Goal: Information Seeking & Learning: Learn about a topic

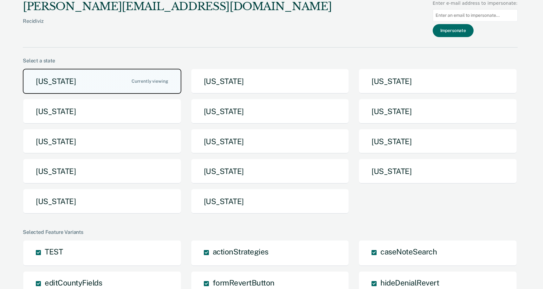
click at [108, 84] on button "Arizona" at bounding box center [102, 81] width 159 height 25
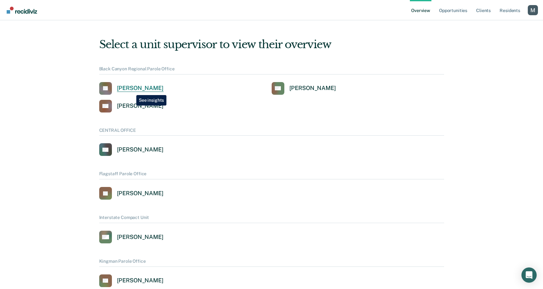
click at [134, 87] on div "Jennifer Barraza" at bounding box center [140, 88] width 47 height 7
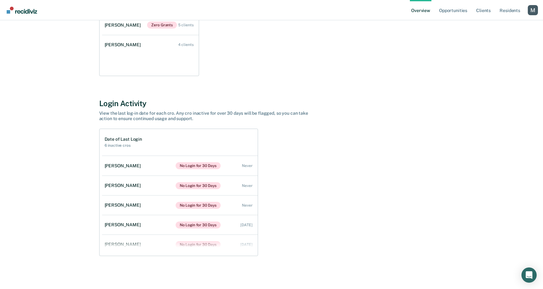
click at [135, 103] on div "Login Activity" at bounding box center [271, 103] width 345 height 9
click at [133, 141] on h1 "Date of Last Login" at bounding box center [123, 139] width 37 height 5
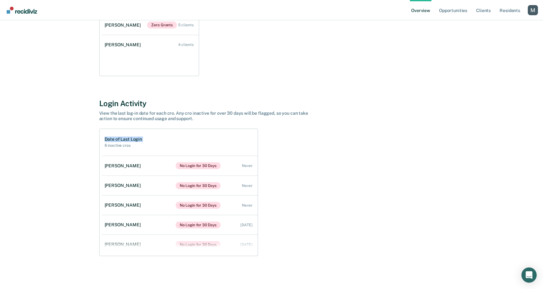
click at [133, 141] on h1 "Date of Last Login" at bounding box center [123, 139] width 37 height 5
copy h1 "Date of Last Login"
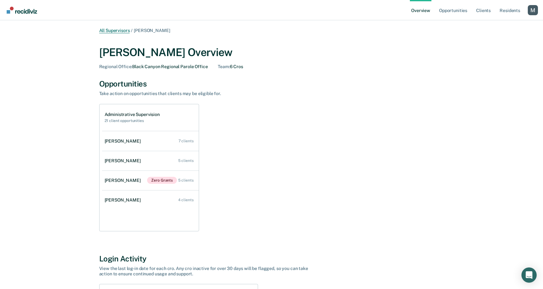
click at [119, 30] on link "All Supervisors" at bounding box center [114, 30] width 31 height 5
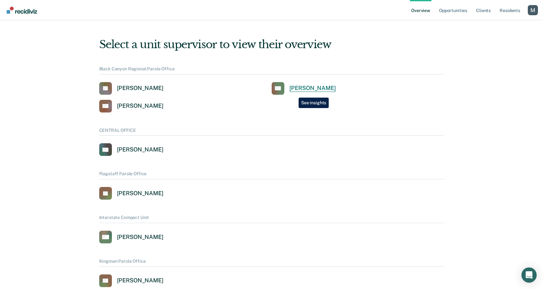
click at [294, 93] on link "RH Rhett Haggard" at bounding box center [304, 88] width 64 height 13
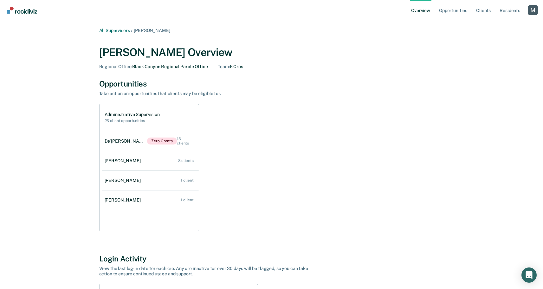
click at [131, 39] on div "Rhett Haggard Overview Regional Office : Black Canyon Regional Parole Office Te…" at bounding box center [271, 56] width 345 height 36
click at [116, 29] on link "All Supervisors" at bounding box center [114, 30] width 31 height 5
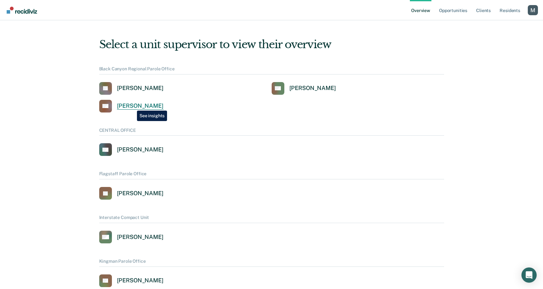
click at [132, 106] on div "Orry Vawter" at bounding box center [140, 105] width 47 height 7
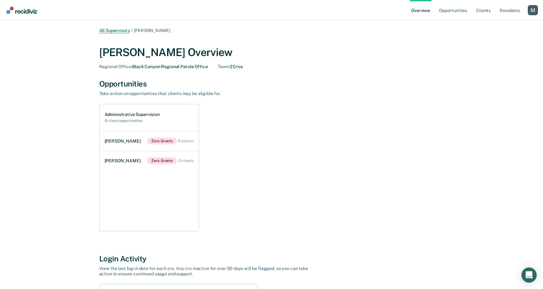
click at [117, 29] on link "All Supervisors" at bounding box center [114, 30] width 31 height 5
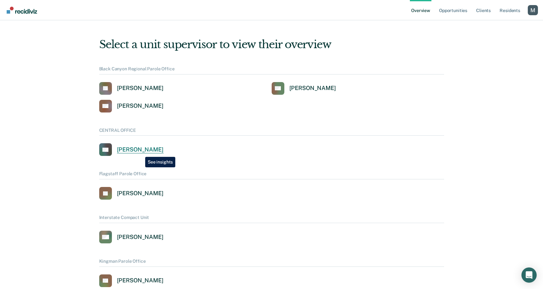
click at [140, 153] on div "Clarissia Olguin" at bounding box center [140, 149] width 47 height 7
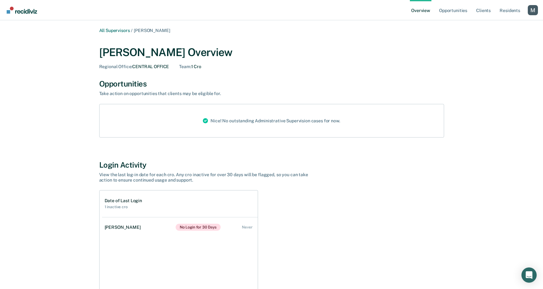
click at [110, 26] on main "All Supervisors / Clarissia Olguin Clarissia Olguin Overview Regional Office : …" at bounding box center [271, 185] width 543 height 331
click at [110, 30] on link "All Supervisors" at bounding box center [114, 30] width 31 height 5
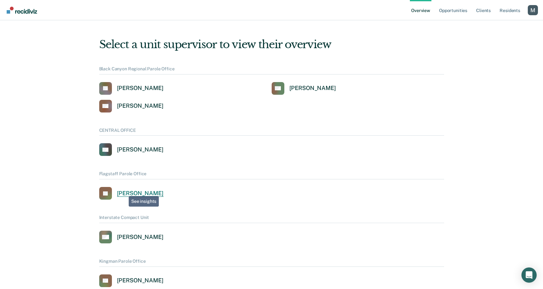
click at [124, 194] on div "Johnathan Serna" at bounding box center [140, 193] width 47 height 7
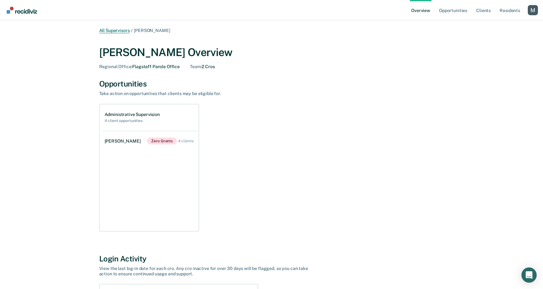
click at [107, 29] on link "All Supervisors" at bounding box center [114, 30] width 31 height 5
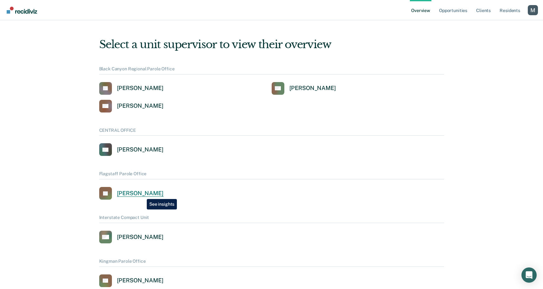
click at [142, 194] on div "Johnathan Serna" at bounding box center [140, 193] width 47 height 7
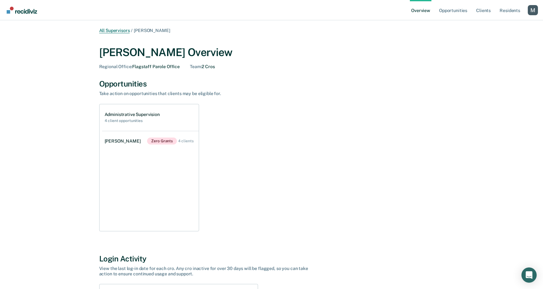
click at [108, 31] on link "All Supervisors" at bounding box center [114, 30] width 31 height 5
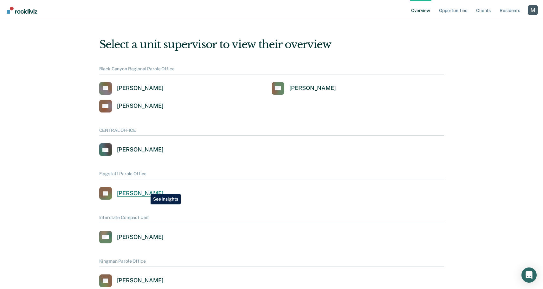
scroll to position [49, 0]
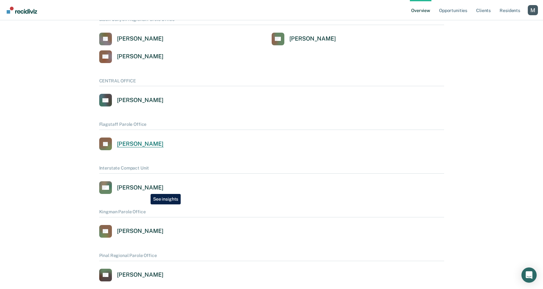
click at [146, 189] on div "Michael Osborne" at bounding box center [140, 187] width 47 height 7
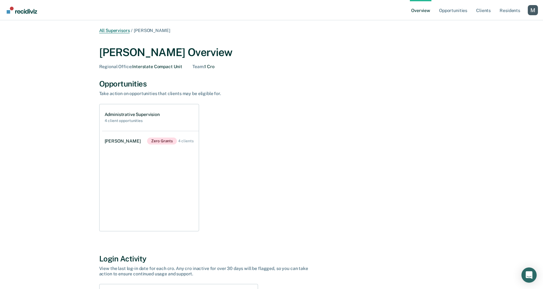
click at [124, 32] on link "All Supervisors" at bounding box center [114, 30] width 31 height 5
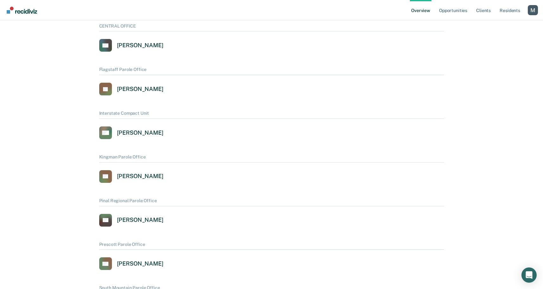
scroll to position [105, 0]
click at [154, 177] on div "Kristyne Theobald" at bounding box center [140, 176] width 47 height 7
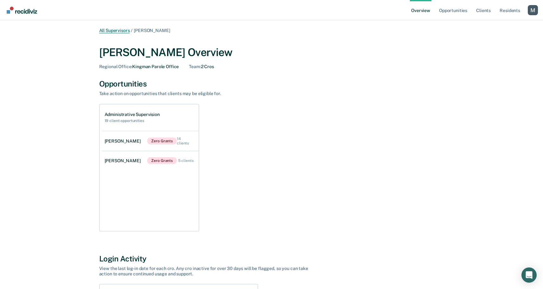
click at [121, 30] on link "All Supervisors" at bounding box center [114, 30] width 31 height 5
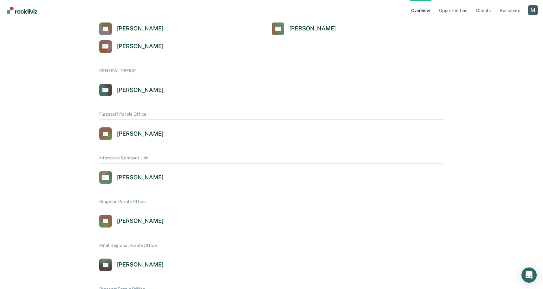
scroll to position [77, 0]
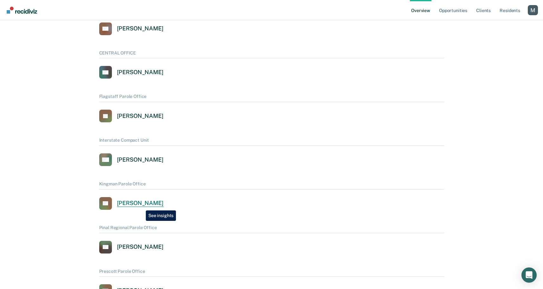
click at [141, 206] on div "Kristyne Theobald" at bounding box center [140, 203] width 47 height 7
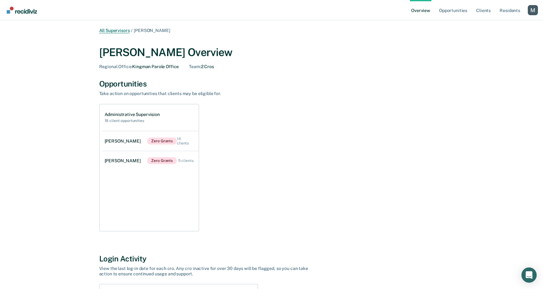
click at [116, 30] on link "All Supervisors" at bounding box center [114, 30] width 31 height 5
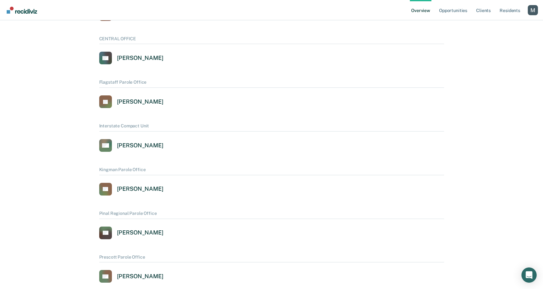
scroll to position [92, 0]
click at [121, 231] on div "Jia Wang" at bounding box center [140, 232] width 47 height 7
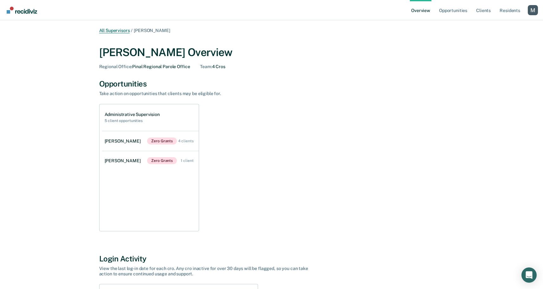
click at [122, 31] on link "All Supervisors" at bounding box center [114, 30] width 31 height 5
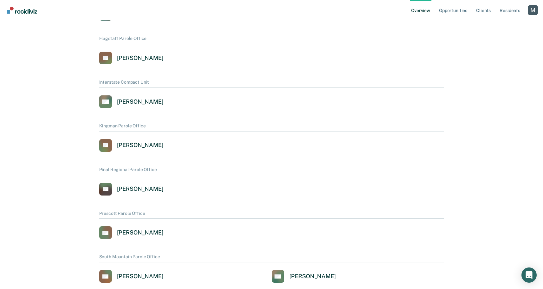
scroll to position [136, 0]
click at [141, 233] on div "Douglas Benedict" at bounding box center [140, 232] width 47 height 7
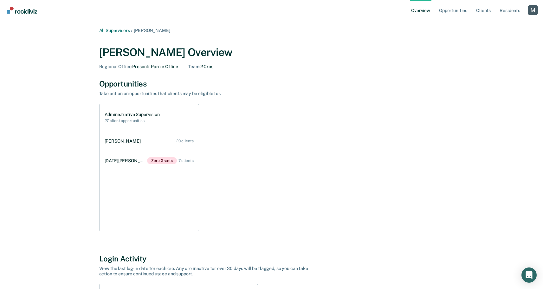
click at [111, 30] on link "All Supervisors" at bounding box center [114, 30] width 31 height 5
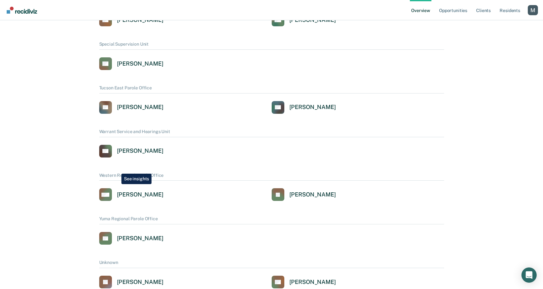
scroll to position [329, 0]
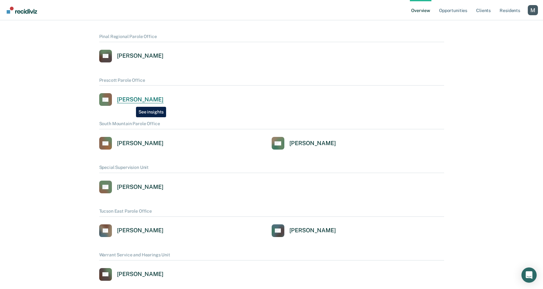
click at [131, 102] on div "Douglas Benedict" at bounding box center [140, 99] width 47 height 7
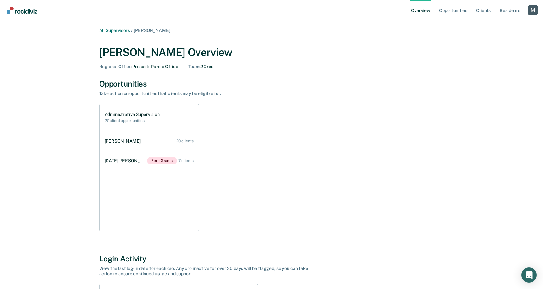
click at [116, 31] on link "All Supervisors" at bounding box center [114, 30] width 31 height 5
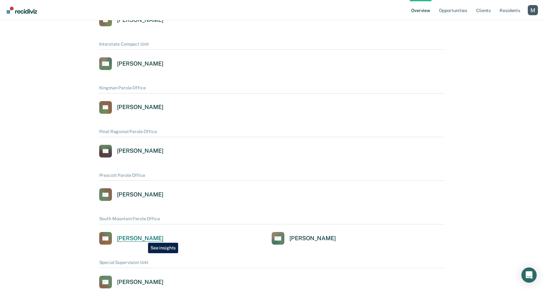
click at [143, 238] on div "Chelsea Daniels" at bounding box center [140, 238] width 47 height 7
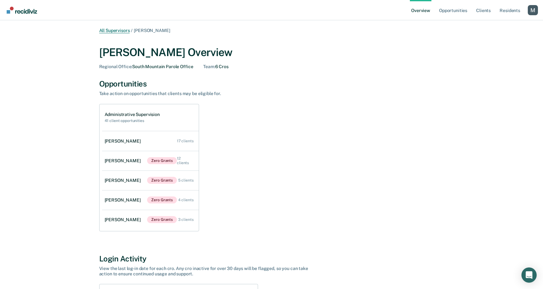
click at [114, 30] on link "All Supervisors" at bounding box center [114, 30] width 31 height 5
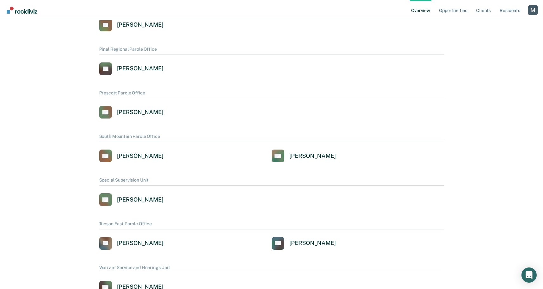
scroll to position [257, 0]
click at [303, 158] on div "Ky'Onta Murray" at bounding box center [313, 155] width 47 height 7
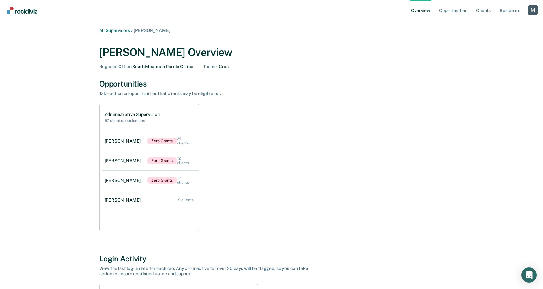
click at [108, 29] on link "All Supervisors" at bounding box center [114, 30] width 31 height 5
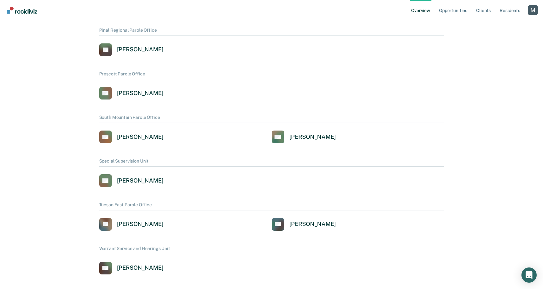
scroll to position [278, 0]
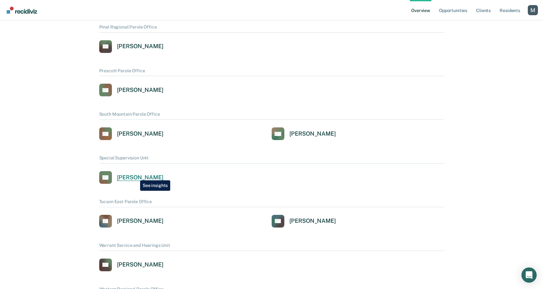
click at [135, 176] on div "Ashley O'Neil" at bounding box center [140, 177] width 47 height 7
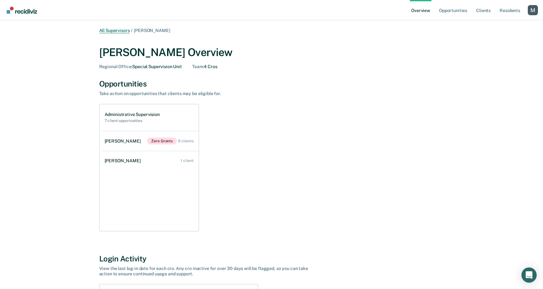
click at [123, 32] on link "All Supervisors" at bounding box center [114, 30] width 31 height 5
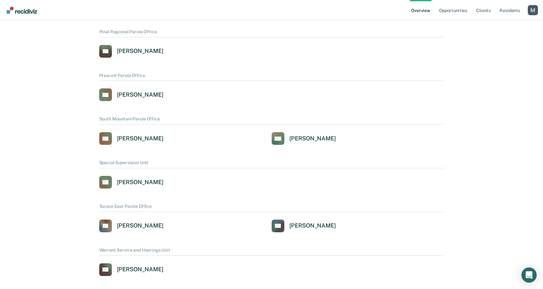
scroll to position [274, 0]
click at [302, 141] on div "Ky'Onta Murray" at bounding box center [313, 138] width 47 height 7
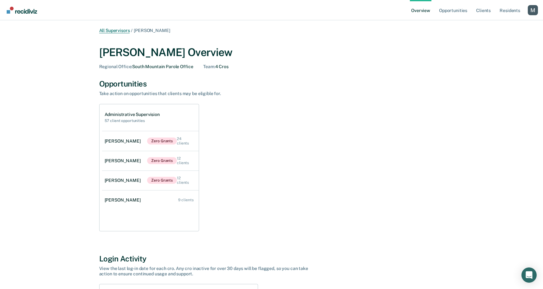
click at [115, 30] on link "All Supervisors" at bounding box center [114, 30] width 31 height 5
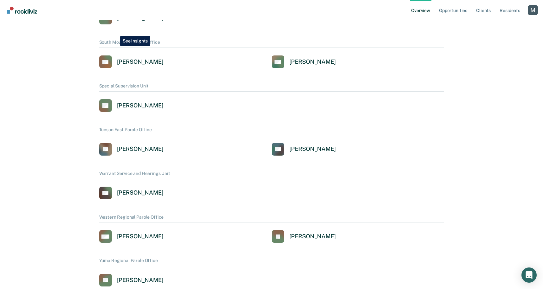
scroll to position [352, 0]
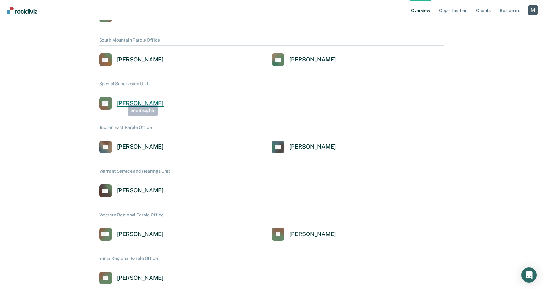
click at [123, 102] on div "Ashley O'Neil" at bounding box center [140, 103] width 47 height 7
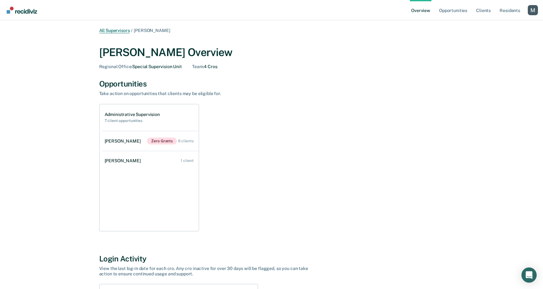
click at [122, 32] on link "All Supervisors" at bounding box center [114, 30] width 31 height 5
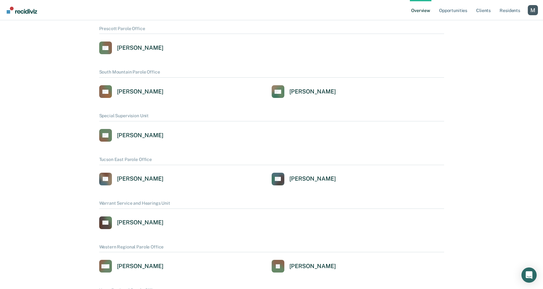
scroll to position [321, 0]
click at [139, 178] on div "Anna Lopez" at bounding box center [140, 178] width 47 height 7
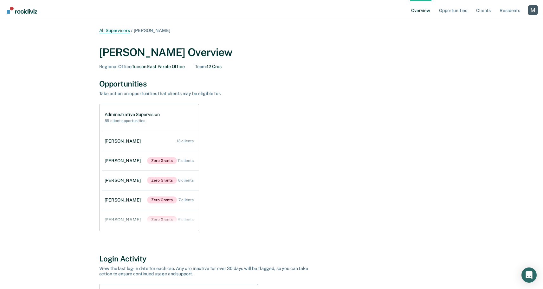
click at [125, 30] on link "All Supervisors" at bounding box center [114, 30] width 31 height 5
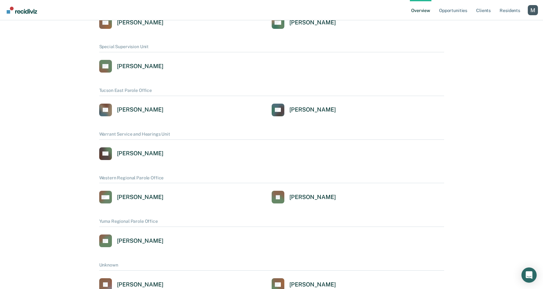
scroll to position [396, 0]
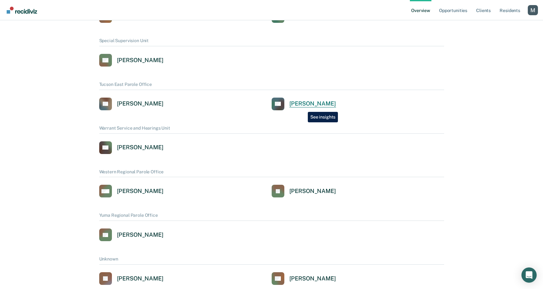
click at [303, 107] on div "Noemi Ramirez-Moyer" at bounding box center [313, 103] width 47 height 7
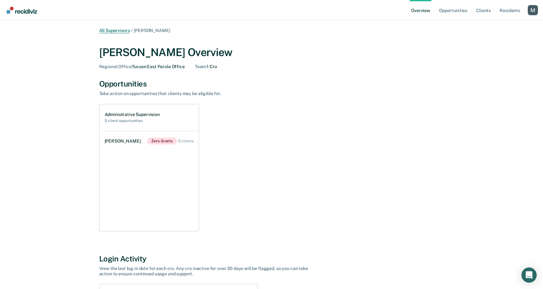
click at [123, 30] on link "All Supervisors" at bounding box center [114, 30] width 31 height 5
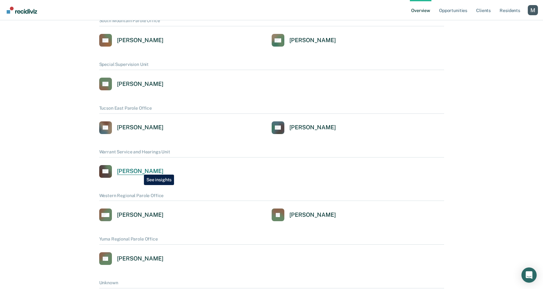
click at [139, 171] on div "Corinna Hayes" at bounding box center [140, 171] width 47 height 7
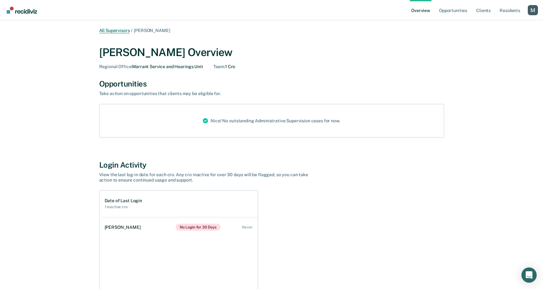
click at [122, 31] on link "All Supervisors" at bounding box center [114, 30] width 31 height 5
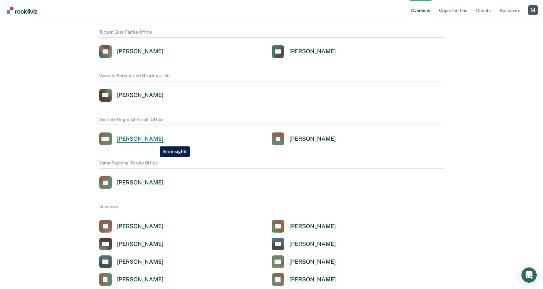
click at [155, 141] on div "Waldemar Mehner" at bounding box center [140, 138] width 47 height 7
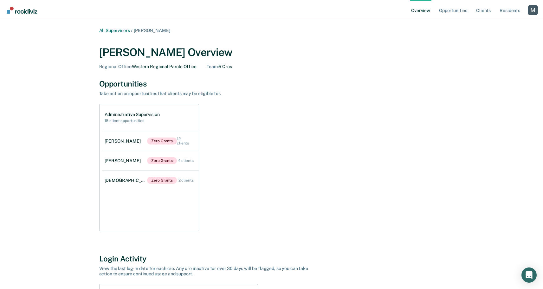
click at [113, 26] on main "All Supervisors / Waldemar Mehner Waldemar Mehner Overview Regional Office : We…" at bounding box center [271, 232] width 543 height 424
click at [113, 28] on link "All Supervisors" at bounding box center [114, 30] width 31 height 5
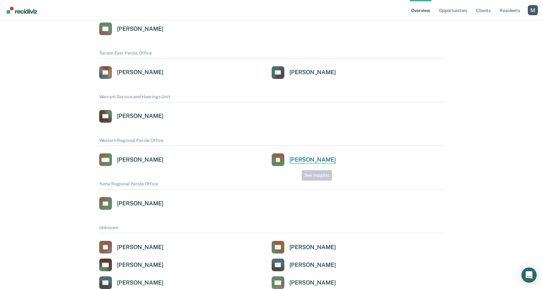
click at [298, 165] on link "JP Jovito Palo" at bounding box center [304, 160] width 64 height 13
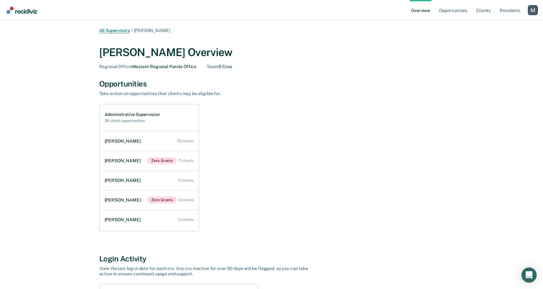
click at [104, 33] on link "All Supervisors" at bounding box center [114, 30] width 31 height 5
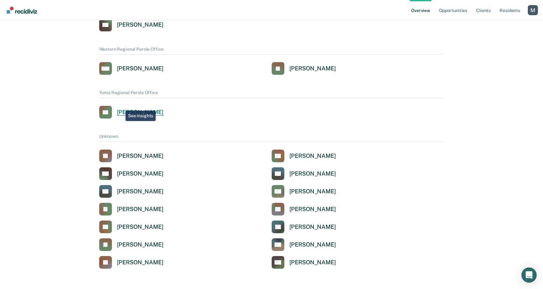
click at [121, 106] on div "Yuma Regional Parole Office ES Edgar Sandoval" at bounding box center [271, 104] width 345 height 29
click at [121, 108] on link "ES Edgar Sandoval" at bounding box center [131, 112] width 64 height 13
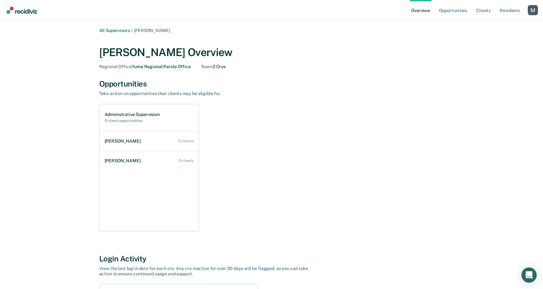
click at [121, 54] on div "Edgar Sandoval Overview" at bounding box center [271, 52] width 345 height 13
copy div "Edgar"
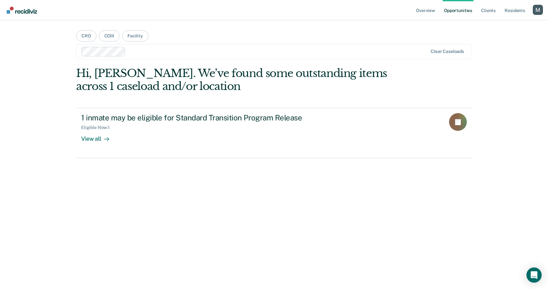
click at [538, 9] on div "Profile dropdown button" at bounding box center [538, 10] width 10 height 10
click at [497, 26] on link "Profile" at bounding box center [512, 25] width 51 height 5
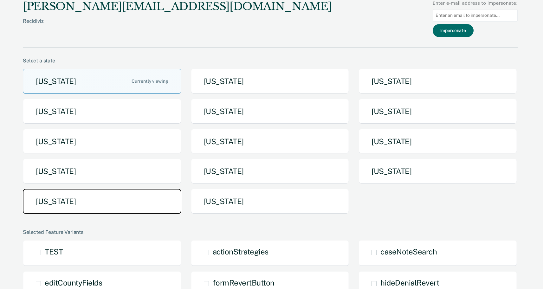
click at [128, 204] on button "[US_STATE]" at bounding box center [102, 201] width 159 height 25
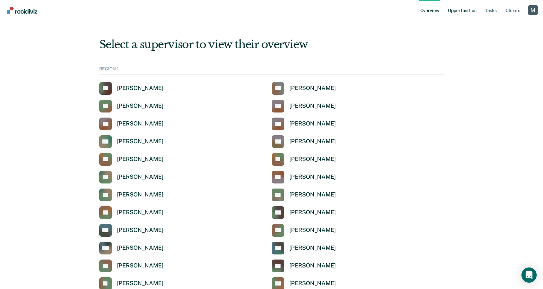
click at [451, 11] on link "Opportunities" at bounding box center [462, 10] width 31 height 20
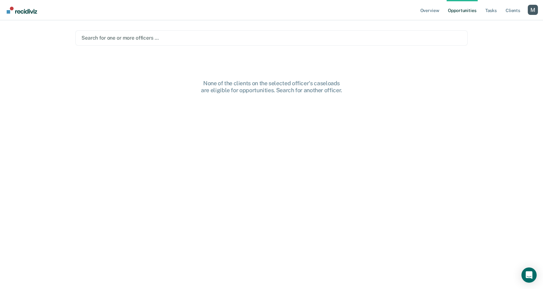
click at [173, 42] on div at bounding box center [272, 37] width 380 height 7
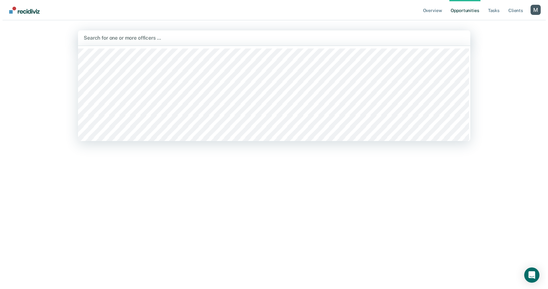
scroll to position [607, 0]
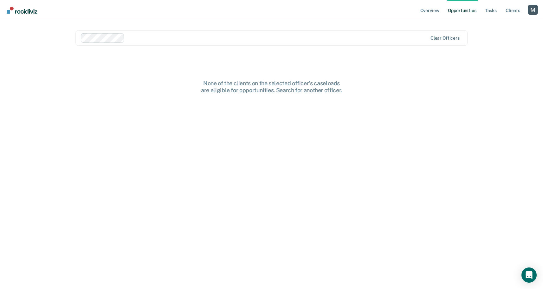
click at [180, 35] on div at bounding box center [277, 37] width 300 height 7
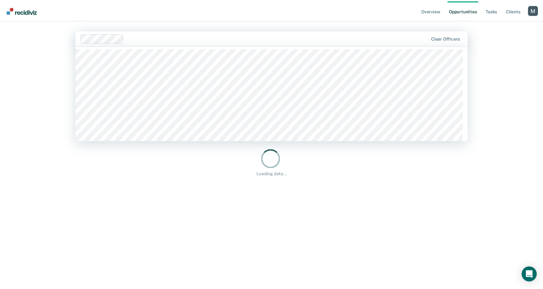
scroll to position [731, 0]
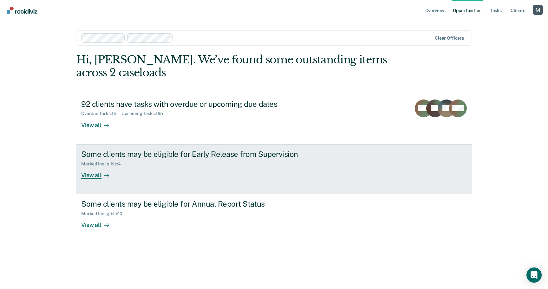
click at [236, 153] on div "Some clients may be eligible for Early Release from Supervision" at bounding box center [192, 154] width 223 height 9
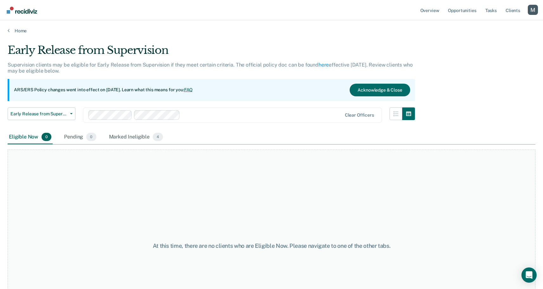
click at [212, 113] on div at bounding box center [262, 114] width 159 height 7
click at [256, 115] on div at bounding box center [265, 114] width 154 height 7
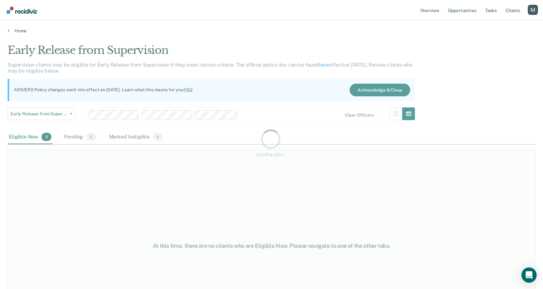
click at [292, 114] on div "Loading data..." at bounding box center [272, 143] width 528 height 198
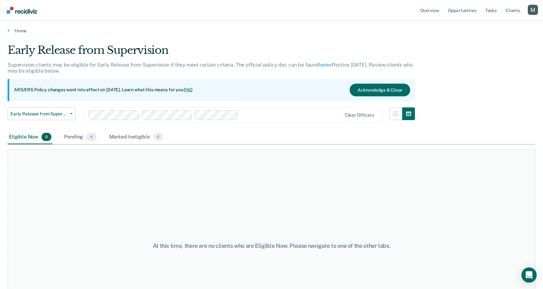
click at [293, 117] on div at bounding box center [291, 114] width 101 height 7
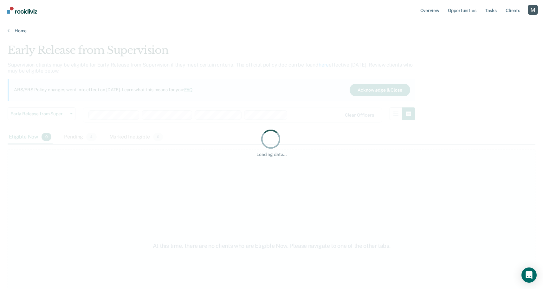
click at [372, 36] on main "Early Release from Supervision Supervision clients may be eligible for Early Re…" at bounding box center [271, 161] width 543 height 254
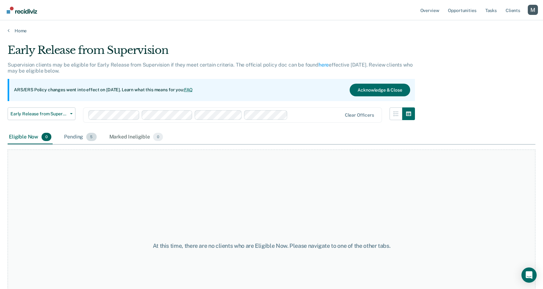
click at [74, 141] on div "Pending 5" at bounding box center [80, 137] width 35 height 14
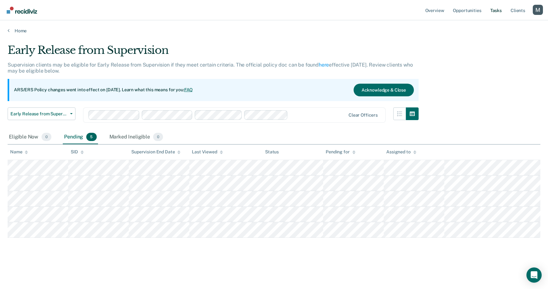
click at [492, 14] on link "Tasks" at bounding box center [496, 10] width 14 height 20
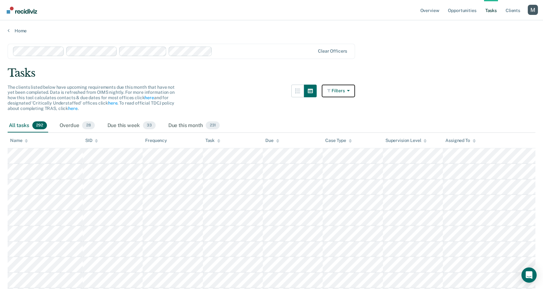
click at [346, 90] on button "Filters" at bounding box center [339, 91] width 34 height 13
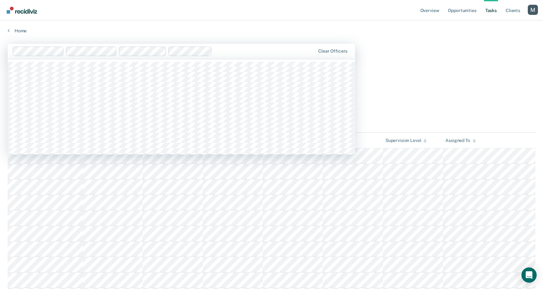
click at [233, 54] on div at bounding box center [265, 51] width 101 height 7
click at [139, 51] on div at bounding box center [191, 51] width 249 height 7
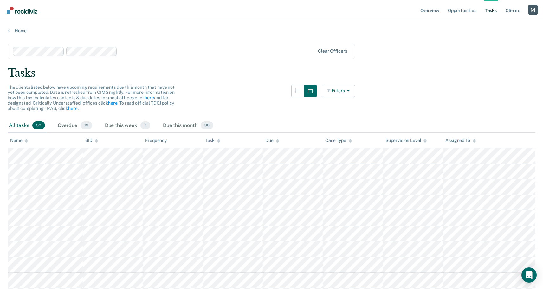
click at [151, 51] on div at bounding box center [217, 51] width 195 height 7
click at [180, 53] on div at bounding box center [238, 51] width 154 height 7
click at [209, 53] on div at bounding box center [164, 52] width 303 height 10
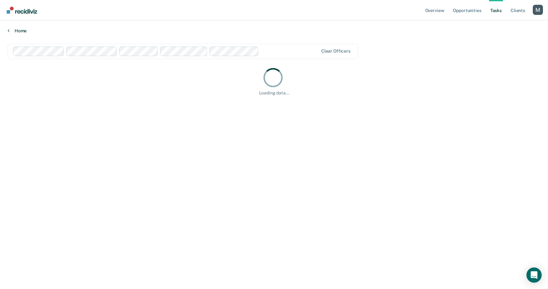
click at [281, 30] on link "Home" at bounding box center [274, 31] width 533 height 6
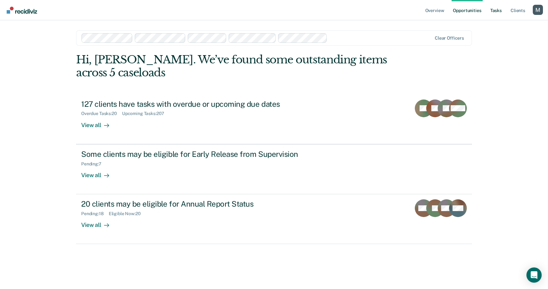
click at [496, 10] on link "Tasks" at bounding box center [496, 10] width 14 height 20
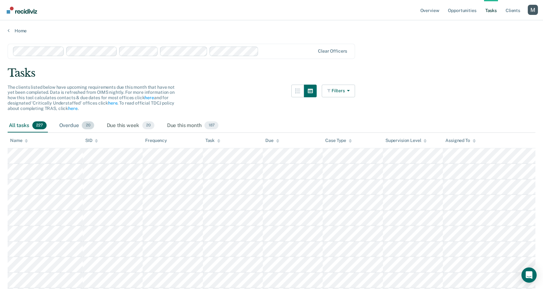
click at [67, 126] on div "Overdue 20" at bounding box center [76, 126] width 37 height 14
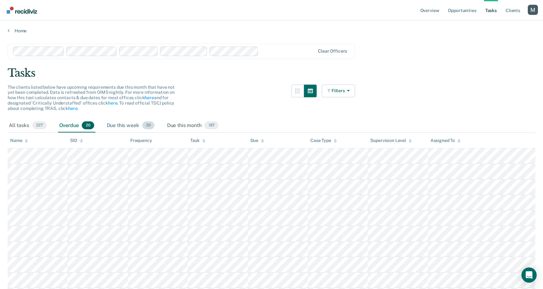
click at [133, 125] on div "Due this week 20" at bounding box center [131, 126] width 50 height 14
click at [183, 124] on div "Due this month 187" at bounding box center [193, 126] width 54 height 14
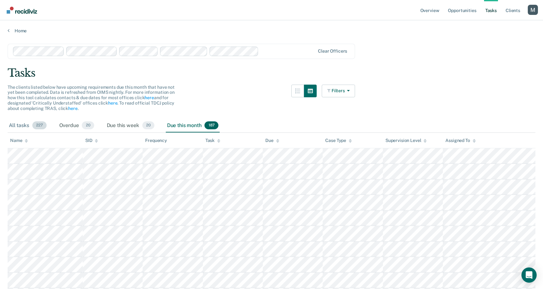
click at [46, 123] on span "227" at bounding box center [39, 126] width 14 height 8
click at [300, 91] on icon "button" at bounding box center [297, 91] width 5 height 5
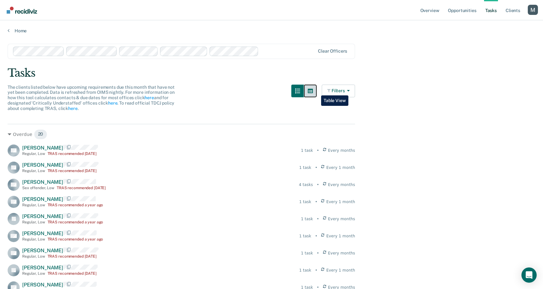
click at [317, 91] on button "button" at bounding box center [310, 91] width 13 height 13
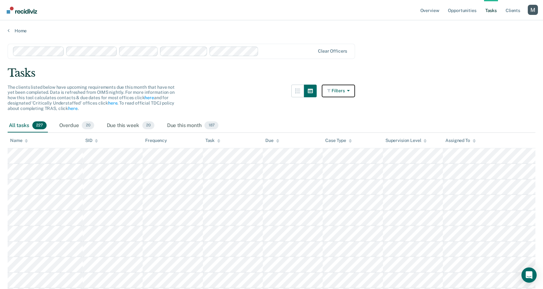
click at [349, 91] on icon "button" at bounding box center [347, 91] width 5 height 4
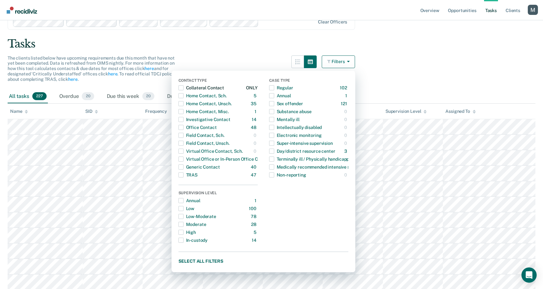
scroll to position [22, 0]
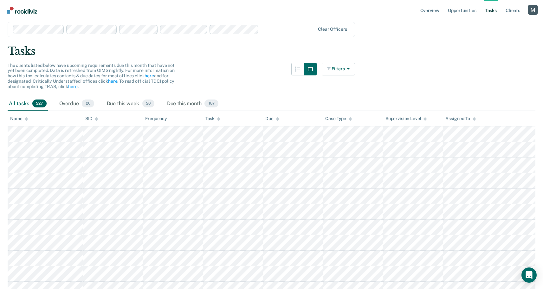
click at [279, 30] on div at bounding box center [288, 29] width 54 height 7
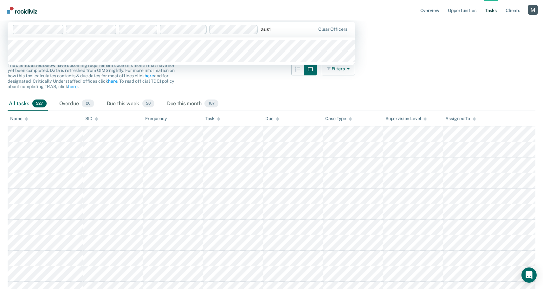
type input "austin"
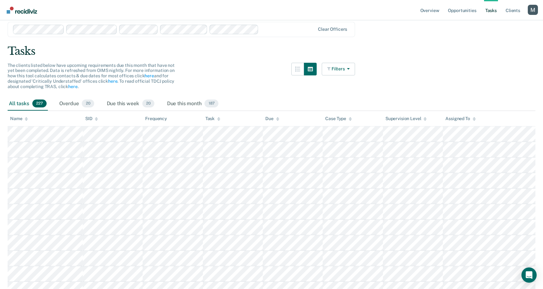
click at [272, 29] on div at bounding box center [288, 29] width 54 height 7
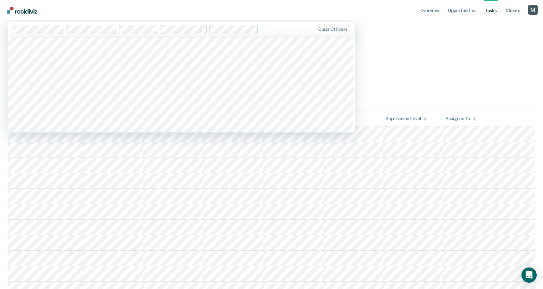
scroll to position [1225, 0]
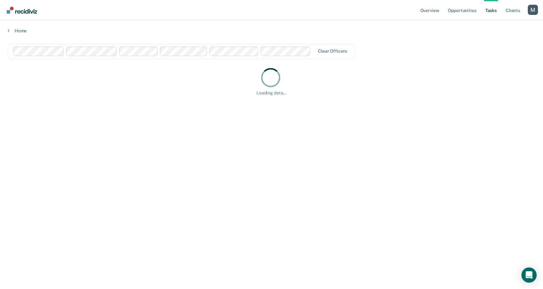
scroll to position [0, 0]
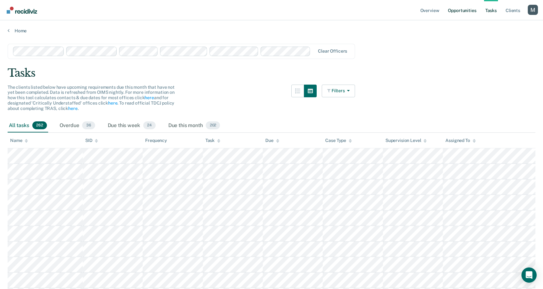
click at [466, 9] on link "Opportunities" at bounding box center [462, 10] width 31 height 20
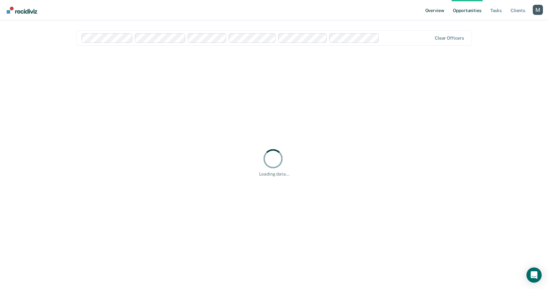
click at [438, 8] on link "Overview" at bounding box center [435, 10] width 22 height 20
